Goal: Information Seeking & Learning: Learn about a topic

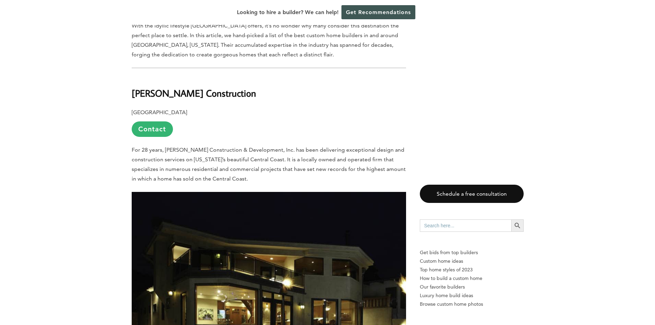
scroll to position [413, 0]
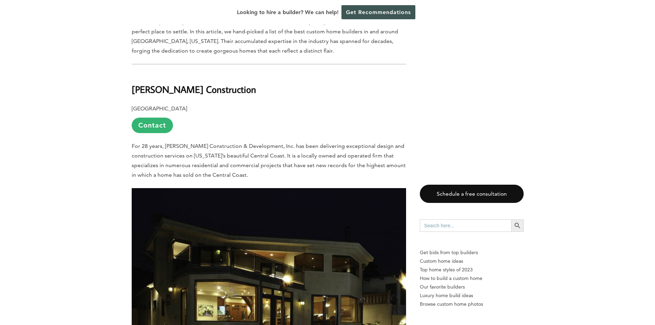
drag, startPoint x: 175, startPoint y: 71, endPoint x: 119, endPoint y: 85, distance: 58.3
drag, startPoint x: 209, startPoint y: 75, endPoint x: 167, endPoint y: 75, distance: 42.3
click at [167, 83] on b "[PERSON_NAME] Construction" at bounding box center [194, 89] width 124 height 12
click at [208, 83] on b "[PERSON_NAME] Construction" at bounding box center [194, 89] width 124 height 12
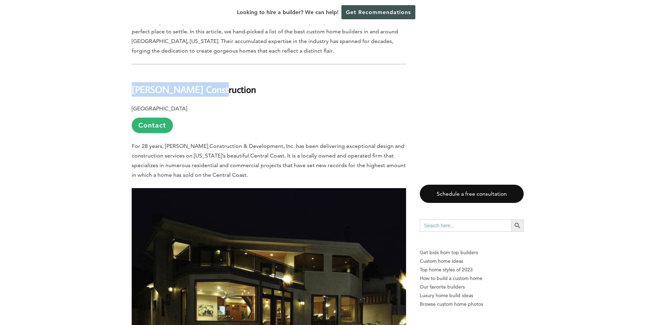
drag, startPoint x: 215, startPoint y: 74, endPoint x: 126, endPoint y: 74, distance: 89.0
copy b "[PERSON_NAME] Construction"
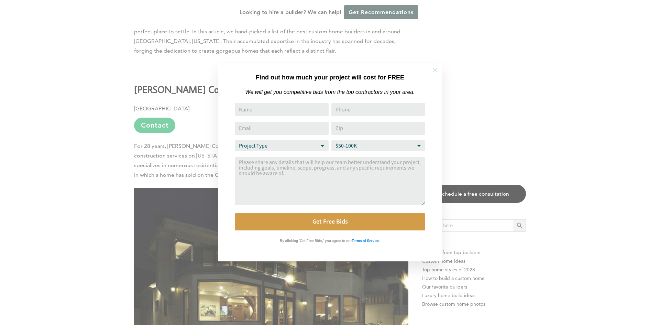
click at [436, 69] on icon at bounding box center [435, 70] width 8 height 8
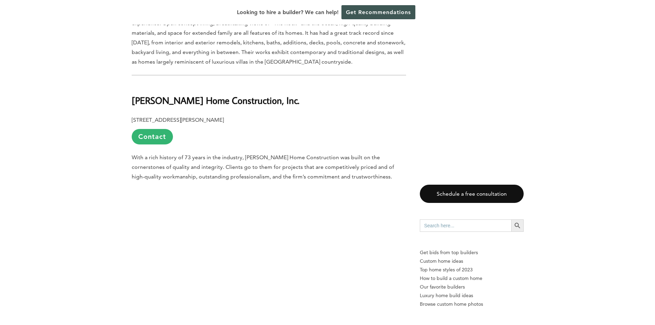
scroll to position [1272, 0]
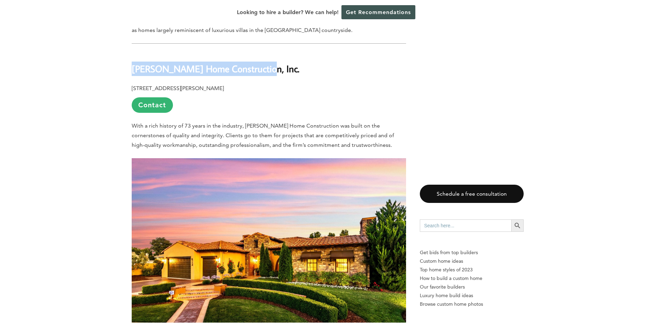
drag, startPoint x: 255, startPoint y: 43, endPoint x: 131, endPoint y: 39, distance: 123.8
click at [132, 63] on b "[PERSON_NAME] Home Construction, Inc." at bounding box center [216, 69] width 168 height 12
copy b "[PERSON_NAME] Home Construction, Inc."
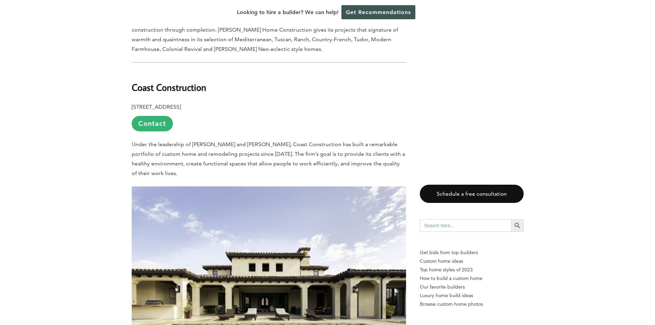
scroll to position [1616, 0]
drag, startPoint x: 209, startPoint y: 59, endPoint x: 133, endPoint y: 63, distance: 76.7
click at [133, 71] on h2 "Coast Construction" at bounding box center [269, 83] width 274 height 24
copy b "Coast Construction"
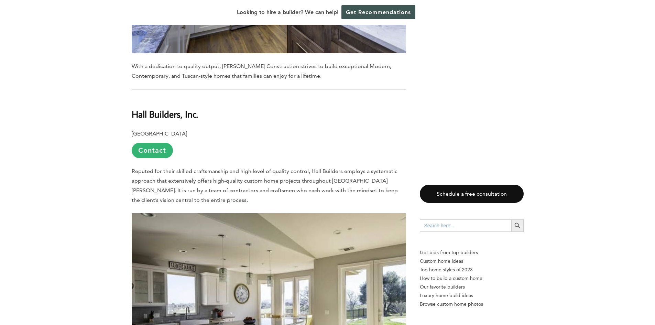
scroll to position [2372, 0]
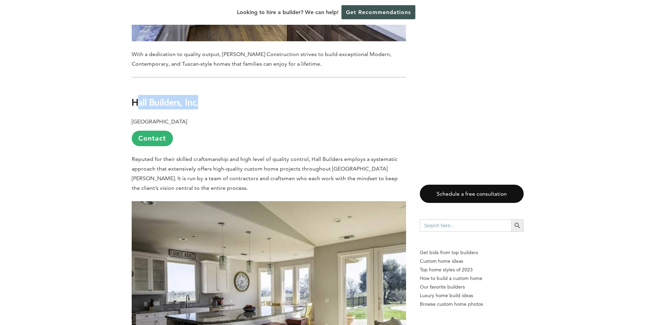
drag, startPoint x: 197, startPoint y: 58, endPoint x: 135, endPoint y: 58, distance: 62.2
click at [135, 96] on b "Hall Builders, Inc." at bounding box center [165, 102] width 66 height 12
click at [183, 156] on span "Reputed for their skilled craftsmanship and high level of quality control, Hall…" at bounding box center [265, 173] width 266 height 35
drag, startPoint x: 155, startPoint y: 94, endPoint x: 161, endPoint y: 98, distance: 7.0
click at [161, 131] on link "Contact" at bounding box center [152, 138] width 41 height 15
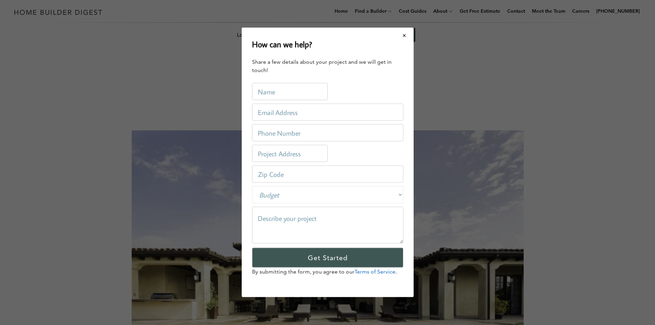
scroll to position [0, 0]
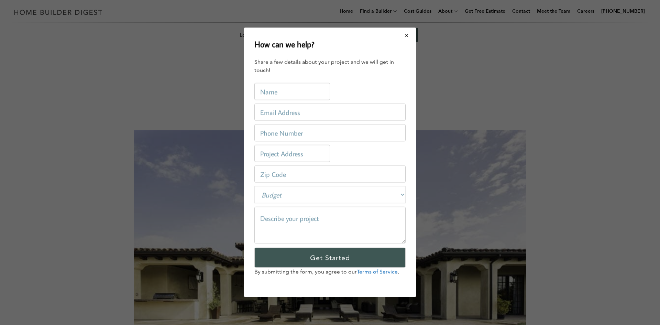
click at [396, 30] on div "How can we help? Share a few details about your project and we will get in touc…" at bounding box center [330, 163] width 172 height 270
click at [400, 33] on button "Close modal" at bounding box center [407, 35] width 18 height 14
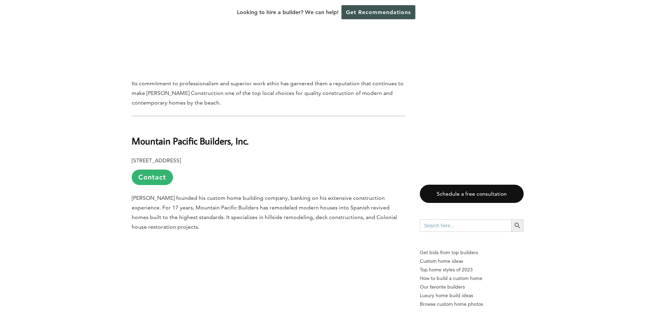
scroll to position [3094, 0]
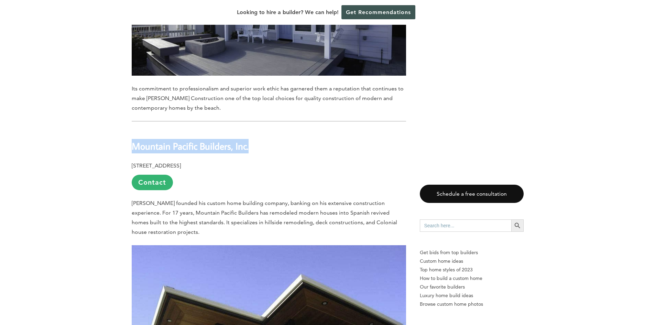
drag, startPoint x: 253, startPoint y: 91, endPoint x: 127, endPoint y: 88, distance: 125.5
copy b "Mountain Pacific Builders, Inc."
